Goal: Task Accomplishment & Management: Use online tool/utility

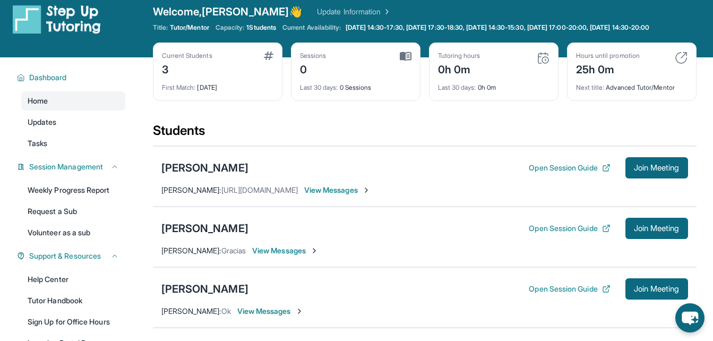
scroll to position [11, 0]
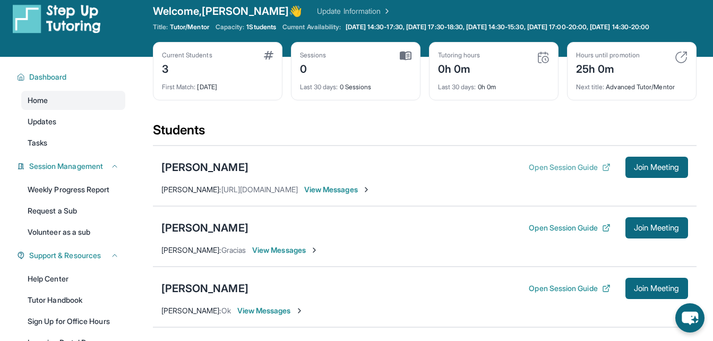
click at [551, 173] on button "Open Session Guide" at bounding box center [569, 167] width 81 height 11
click at [181, 174] on div "[PERSON_NAME]" at bounding box center [204, 167] width 87 height 15
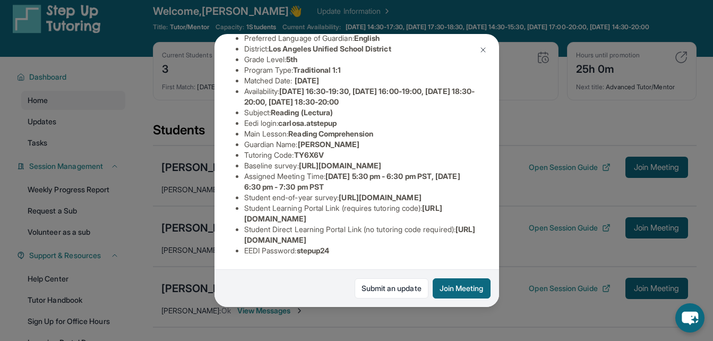
scroll to position [188, 0]
click at [481, 48] on img at bounding box center [483, 50] width 8 height 8
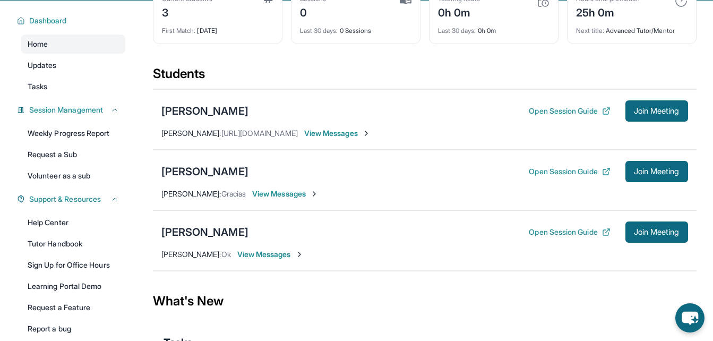
scroll to position [67, 0]
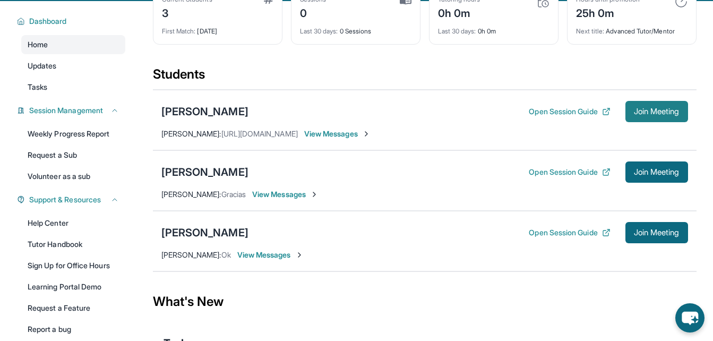
click at [665, 122] on button "Join Meeting" at bounding box center [657, 111] width 63 height 21
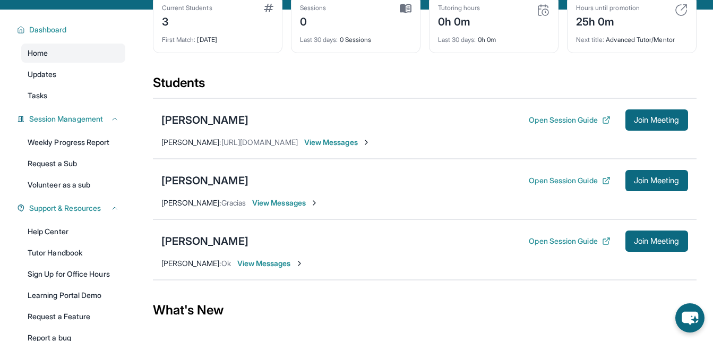
scroll to position [151, 0]
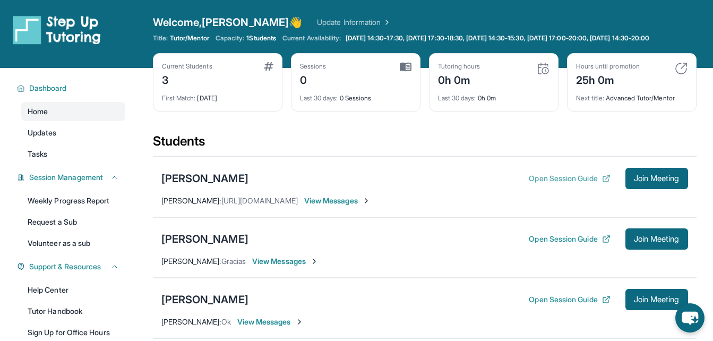
click at [560, 184] on button "Open Session Guide" at bounding box center [569, 178] width 81 height 11
click at [634, 182] on span "Join Meeting" at bounding box center [657, 178] width 46 height 6
click at [209, 186] on div "[PERSON_NAME]" at bounding box center [204, 178] width 87 height 15
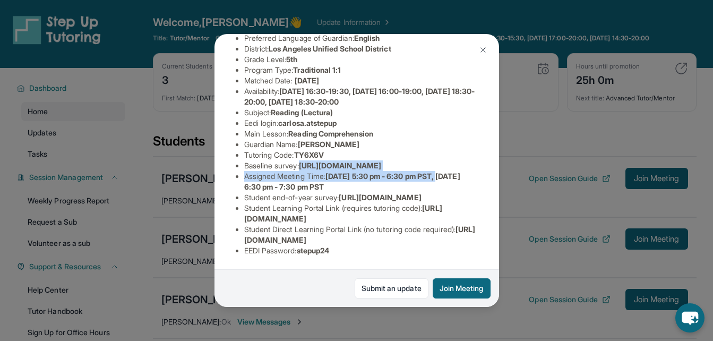
scroll to position [124, 384]
drag, startPoint x: 244, startPoint y: 160, endPoint x: 517, endPoint y: 190, distance: 274.0
click at [517, 190] on div "Carlos Alcaraz Guardian: Nancy Lucero Student Information https://student-porta…" at bounding box center [356, 170] width 713 height 341
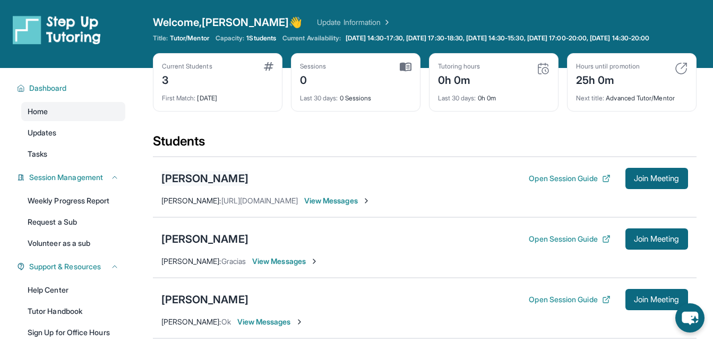
click at [221, 185] on div "[PERSON_NAME]" at bounding box center [204, 178] width 87 height 15
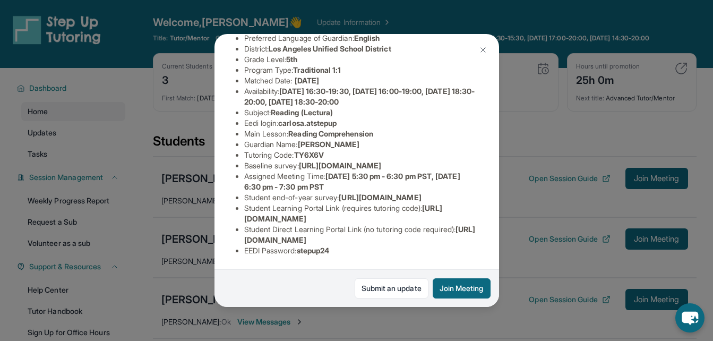
scroll to position [144, 0]
drag, startPoint x: 419, startPoint y: 160, endPoint x: 244, endPoint y: 142, distance: 176.1
click at [299, 161] on span "[URL][DOMAIN_NAME]" at bounding box center [340, 165] width 82 height 9
copy span "[URL][DOMAIN_NAME]"
click at [302, 165] on span "[URL][DOMAIN_NAME]" at bounding box center [340, 165] width 82 height 9
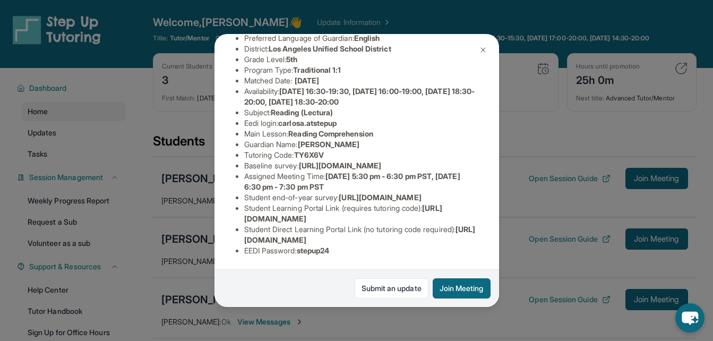
scroll to position [190, 0]
click at [481, 50] on img at bounding box center [483, 50] width 8 height 8
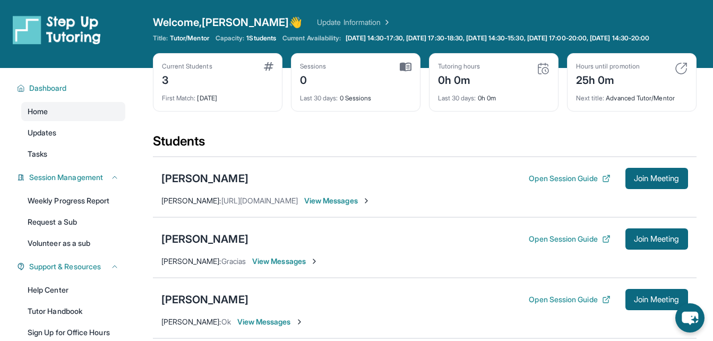
click at [315, 185] on div "Carlos Alcaraz Open Session Guide Join Meeting" at bounding box center [424, 178] width 527 height 21
click at [543, 184] on button "Open Session Guide" at bounding box center [569, 178] width 81 height 11
